Goal: Task Accomplishment & Management: Manage account settings

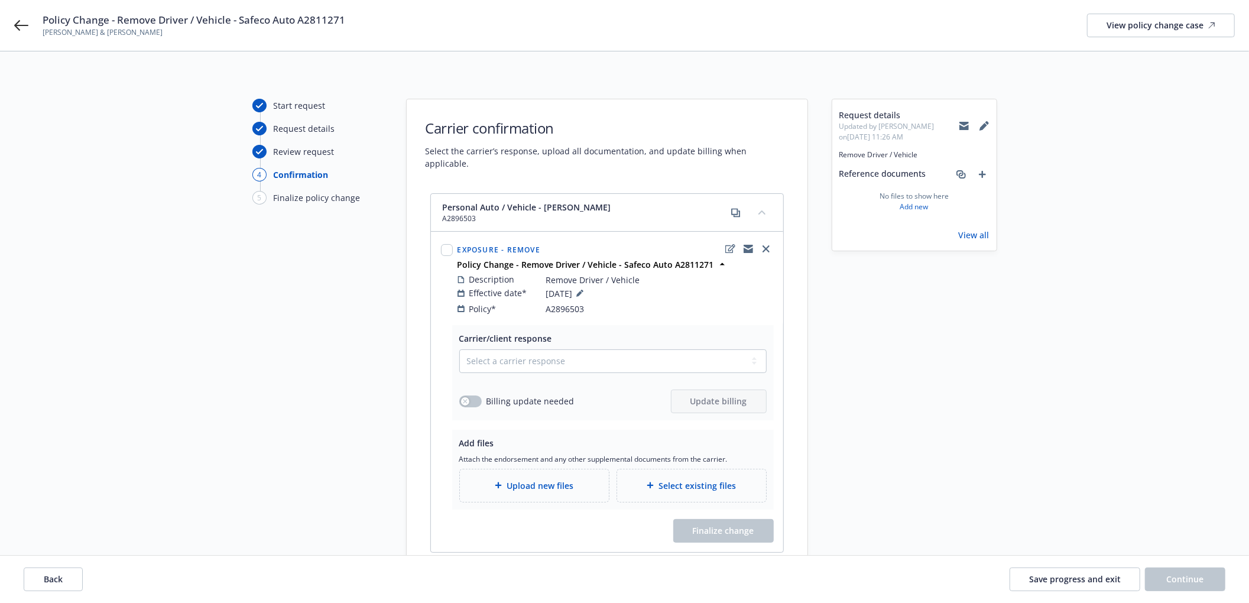
click at [558, 303] on span "A2896503" at bounding box center [565, 309] width 38 height 12
copy span "A2896503"
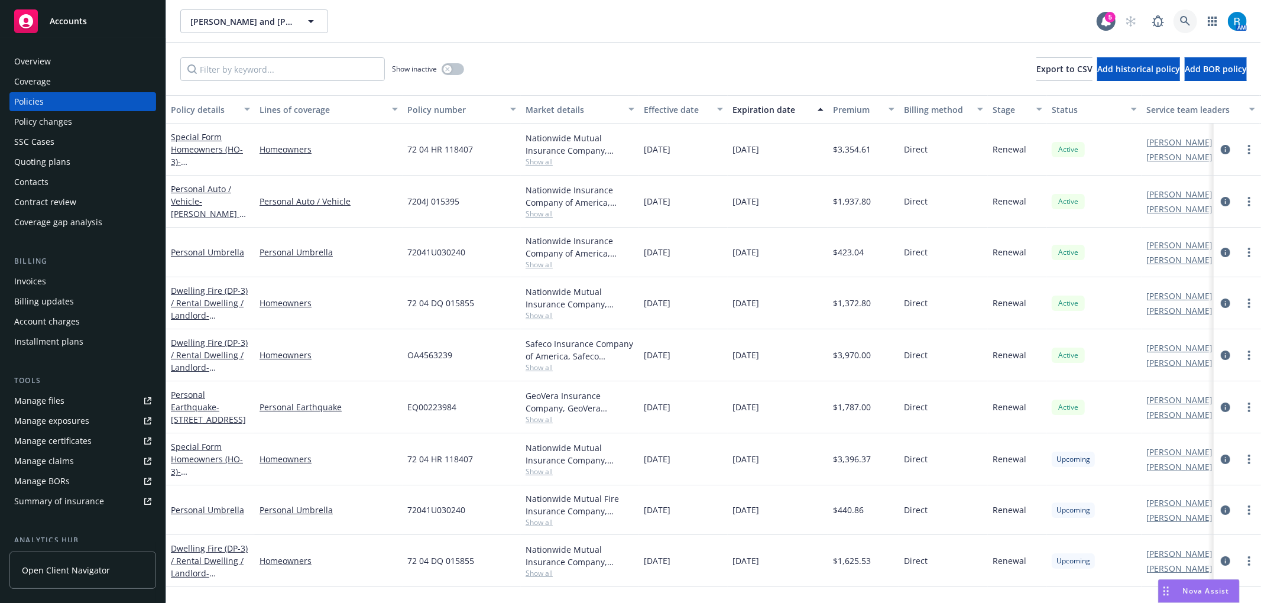
click at [1188, 19] on icon at bounding box center [1185, 21] width 11 height 11
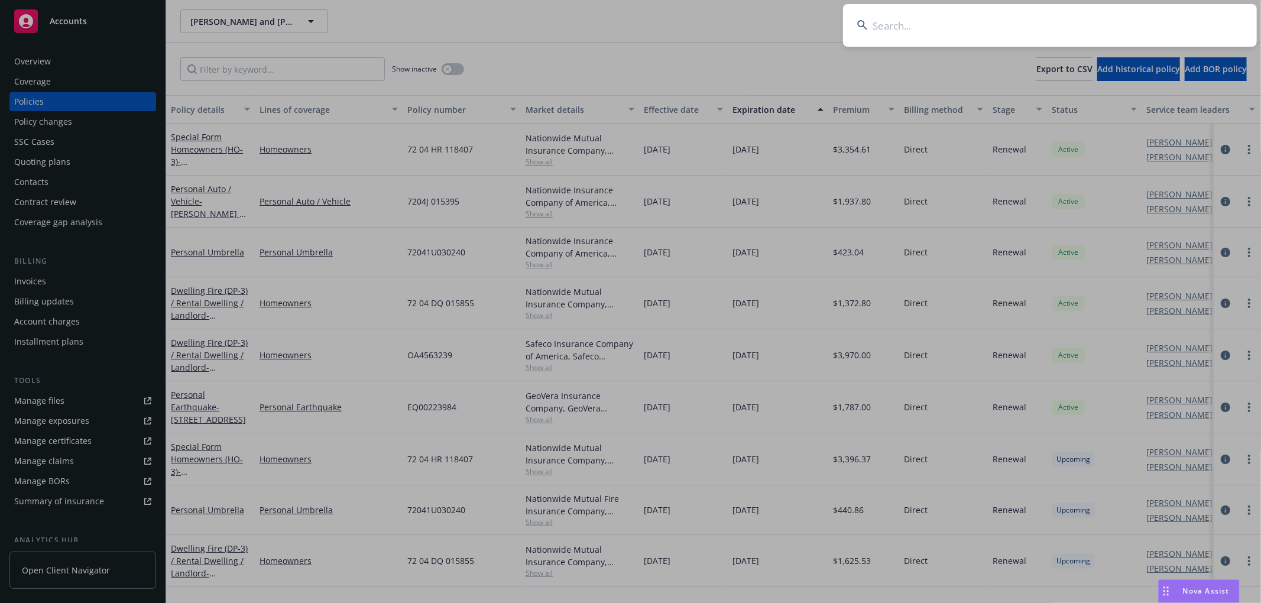
type input "[PERSON_NAME] & [PERSON_NAME]"
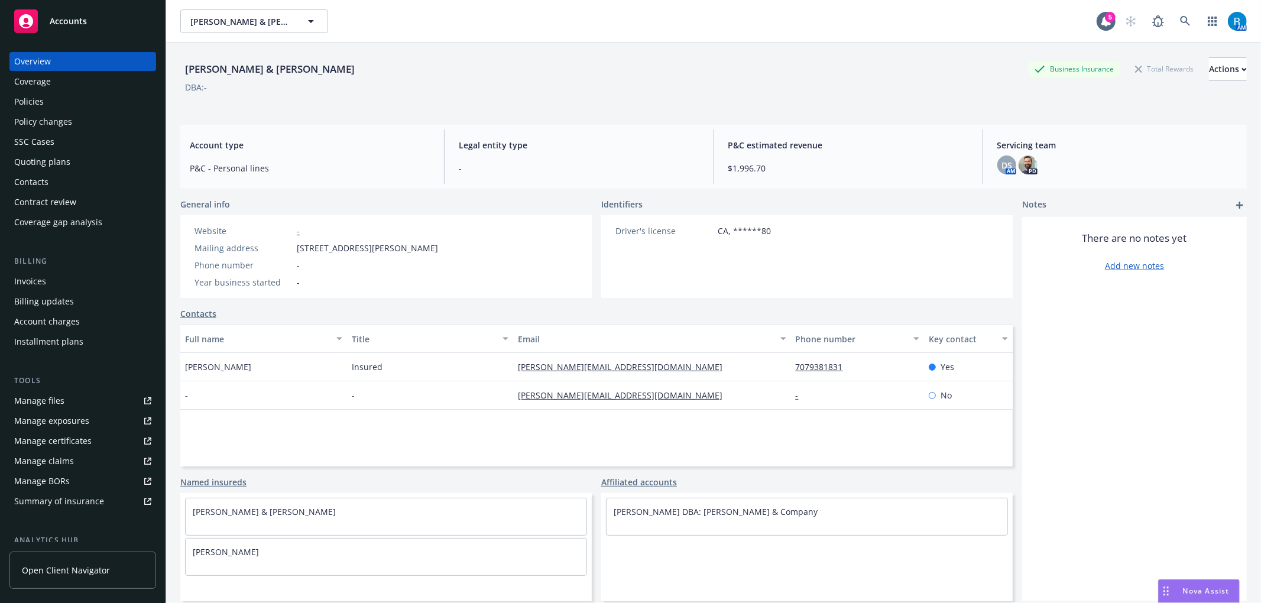
click at [38, 98] on div "Policies" at bounding box center [29, 101] width 30 height 19
